Goal: Browse casually

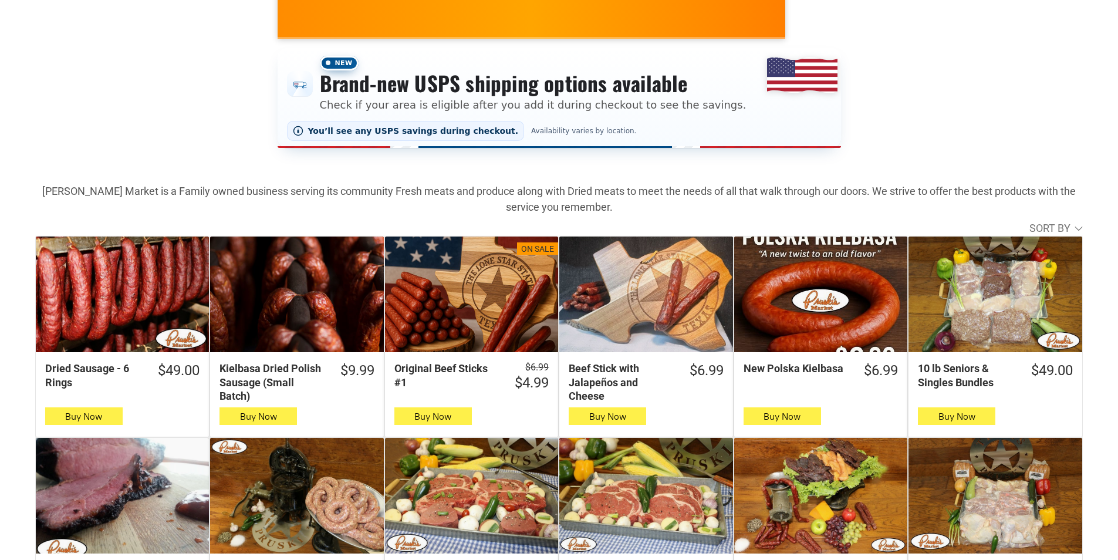
scroll to position [235, 0]
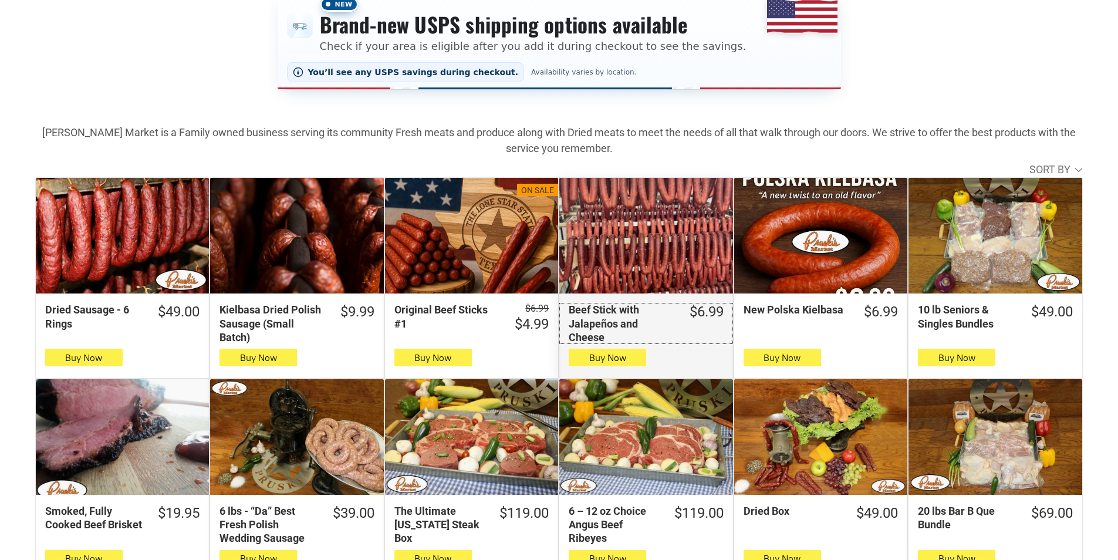
click at [714, 311] on div "$6.99" at bounding box center [707, 312] width 34 height 18
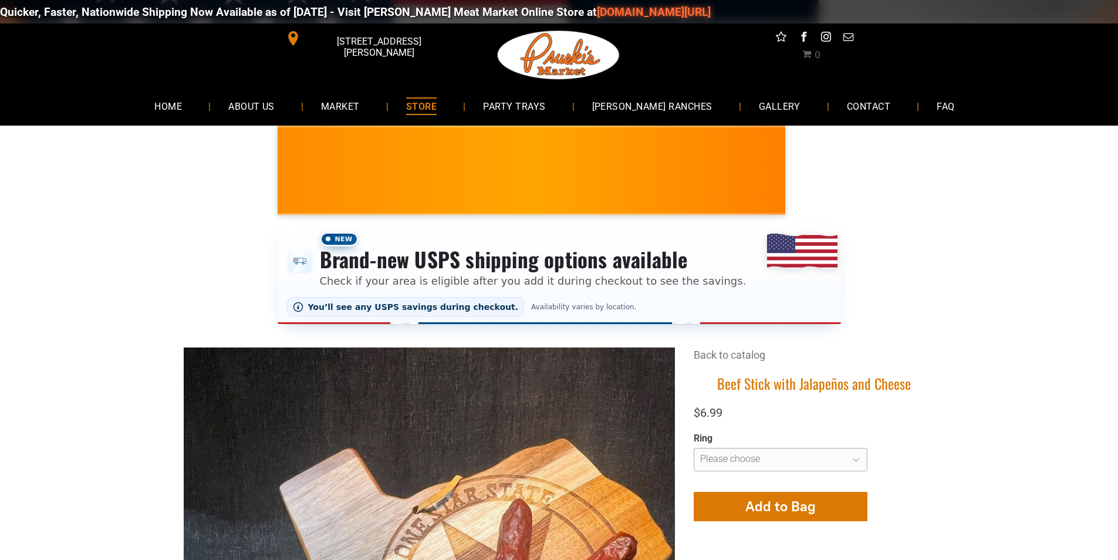
click at [494, 12] on div "Quicker, Faster, Nationwide Shipping Now Available as of 8-19-2025 - Visit Prus…" at bounding box center [559, 11] width 1118 height 35
click at [741, 114] on link "GALLERY" at bounding box center [779, 105] width 77 height 31
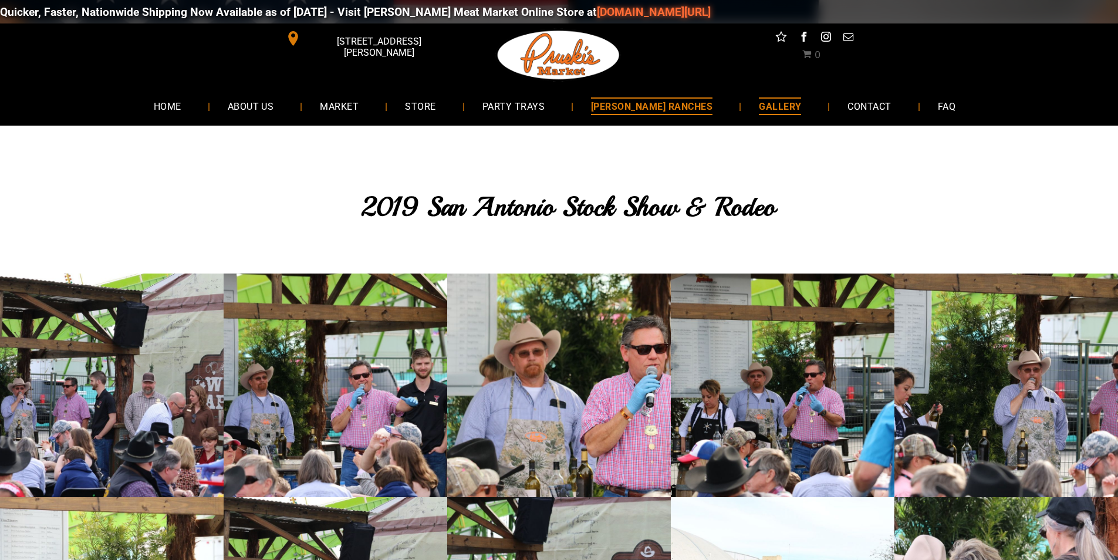
click at [669, 95] on link "[PERSON_NAME] RANCHES" at bounding box center [652, 105] width 157 height 31
